Goal: Transaction & Acquisition: Purchase product/service

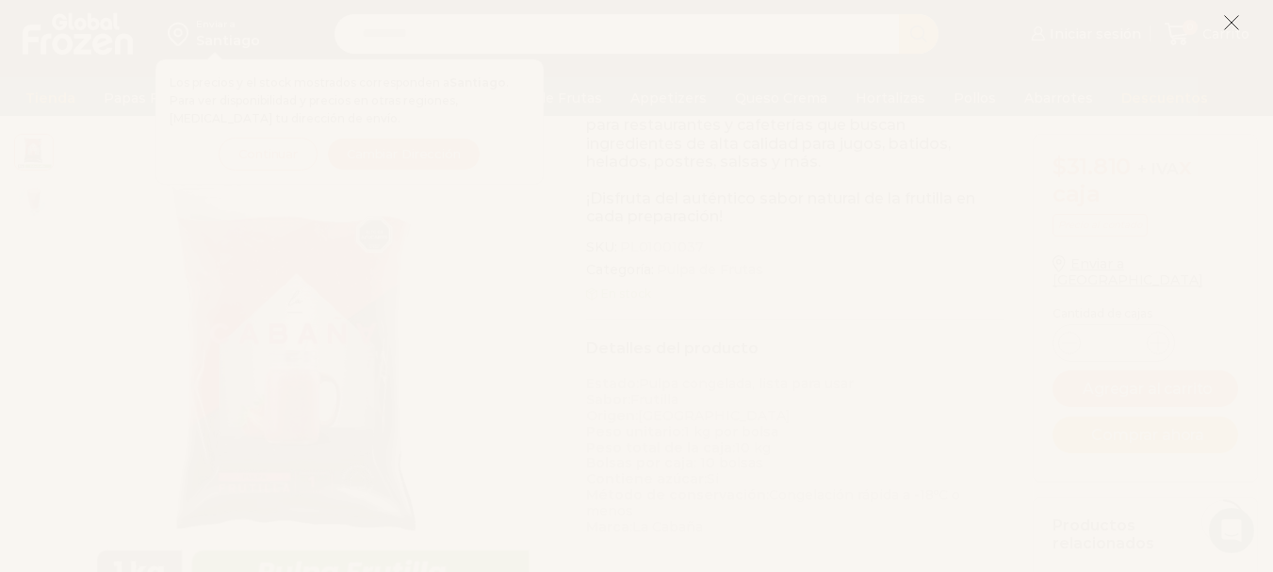
scroll to position [378, 0]
click at [1232, 17] on icon at bounding box center [1231, 22] width 17 height 17
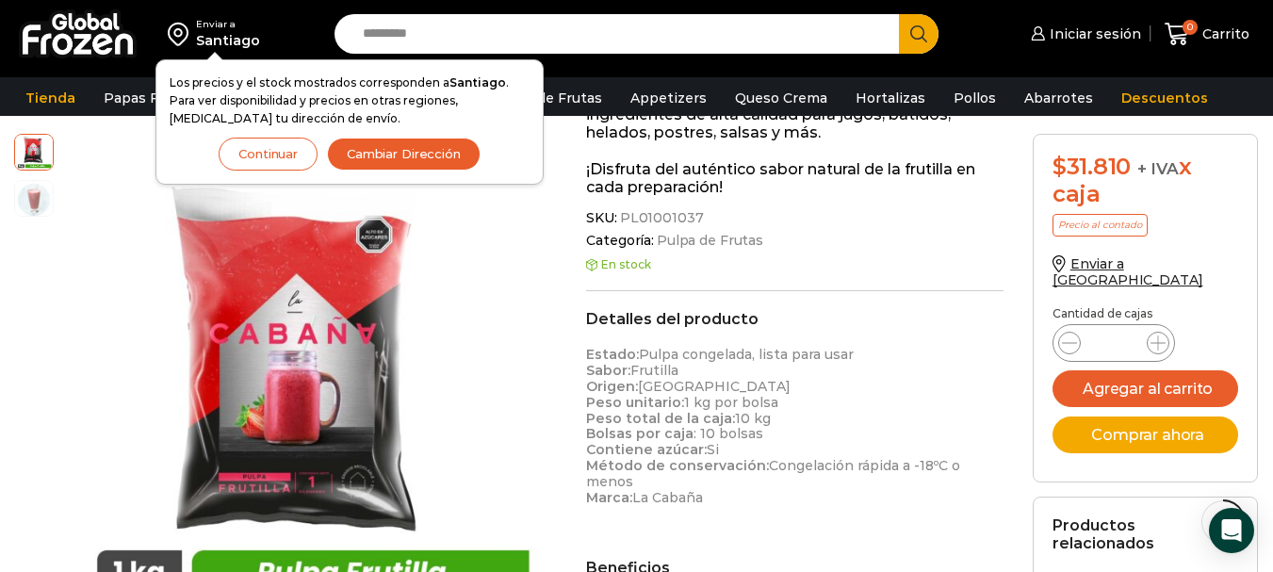
click at [283, 159] on button "Continuar" at bounding box center [268, 154] width 99 height 33
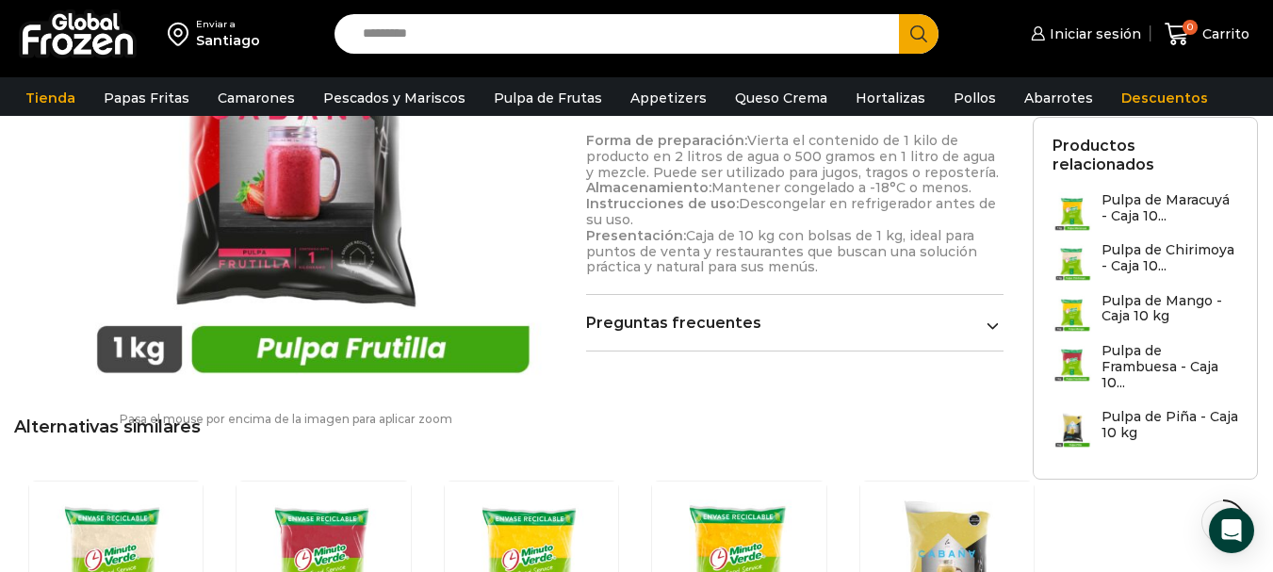
scroll to position [1036, 0]
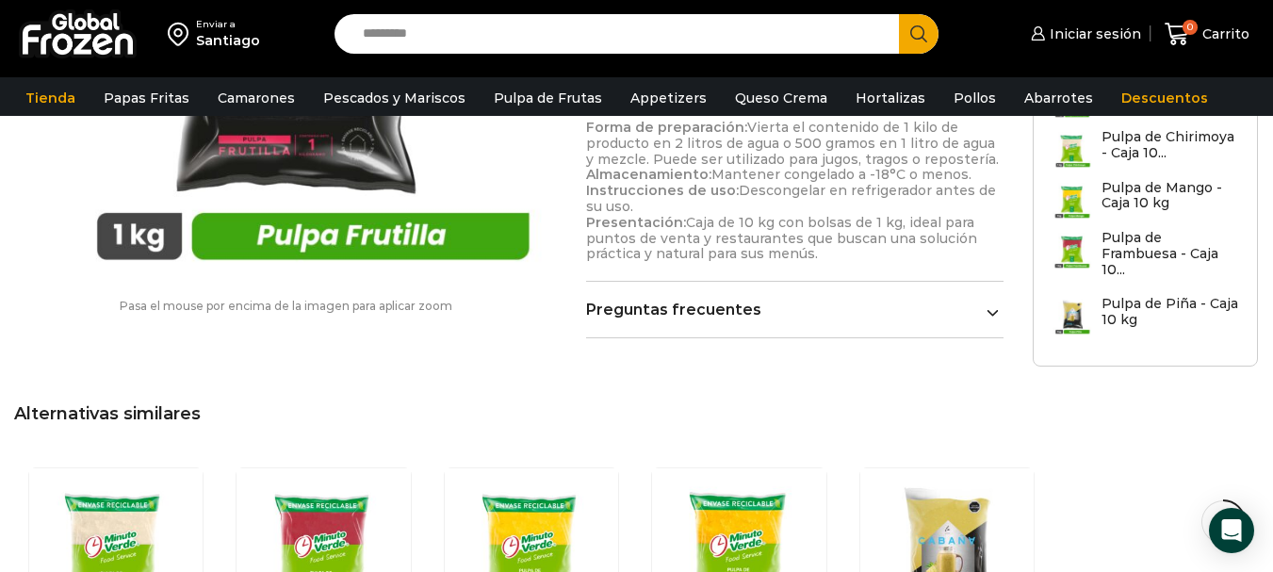
click at [1087, 296] on img at bounding box center [1073, 316] width 40 height 40
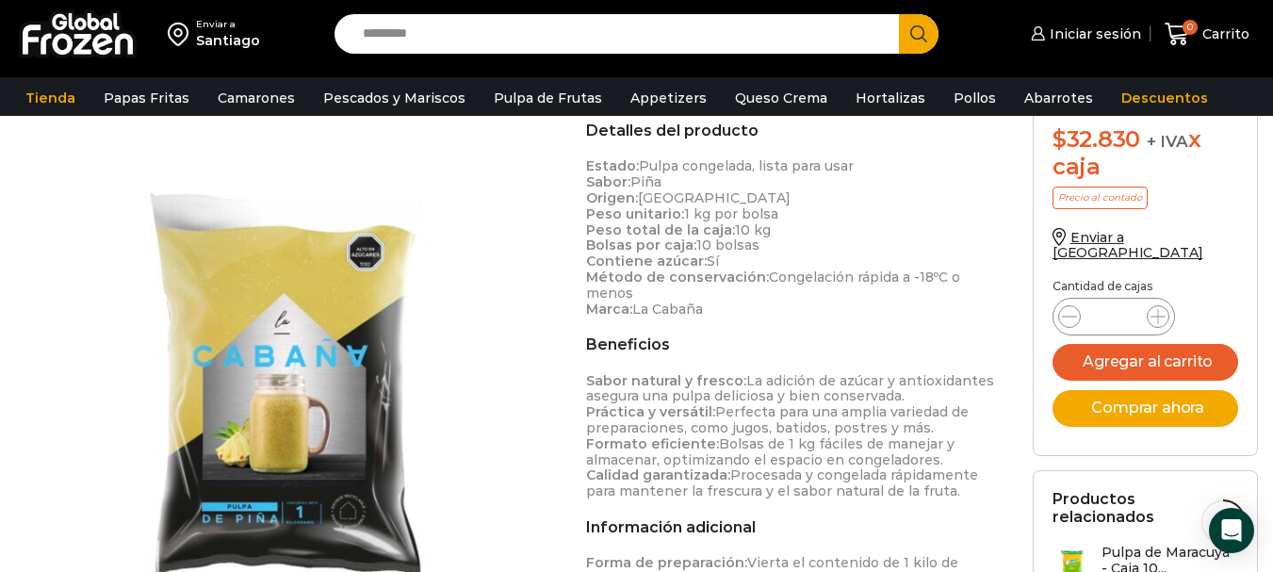
scroll to position [189, 0]
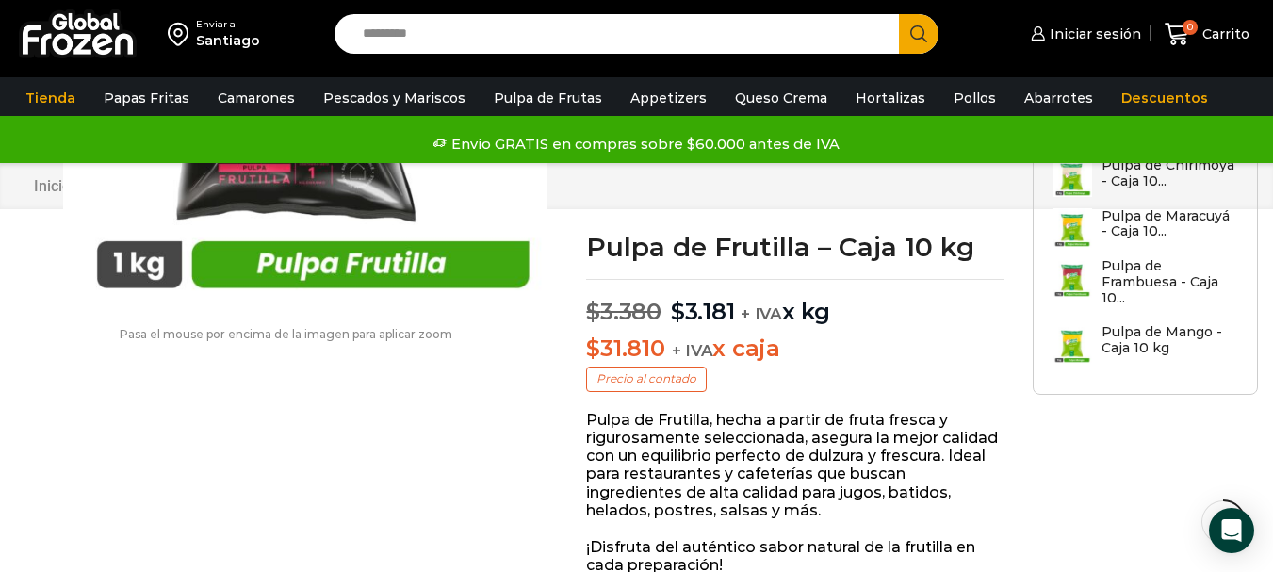
scroll to position [1036, 0]
